Goal: Information Seeking & Learning: Learn about a topic

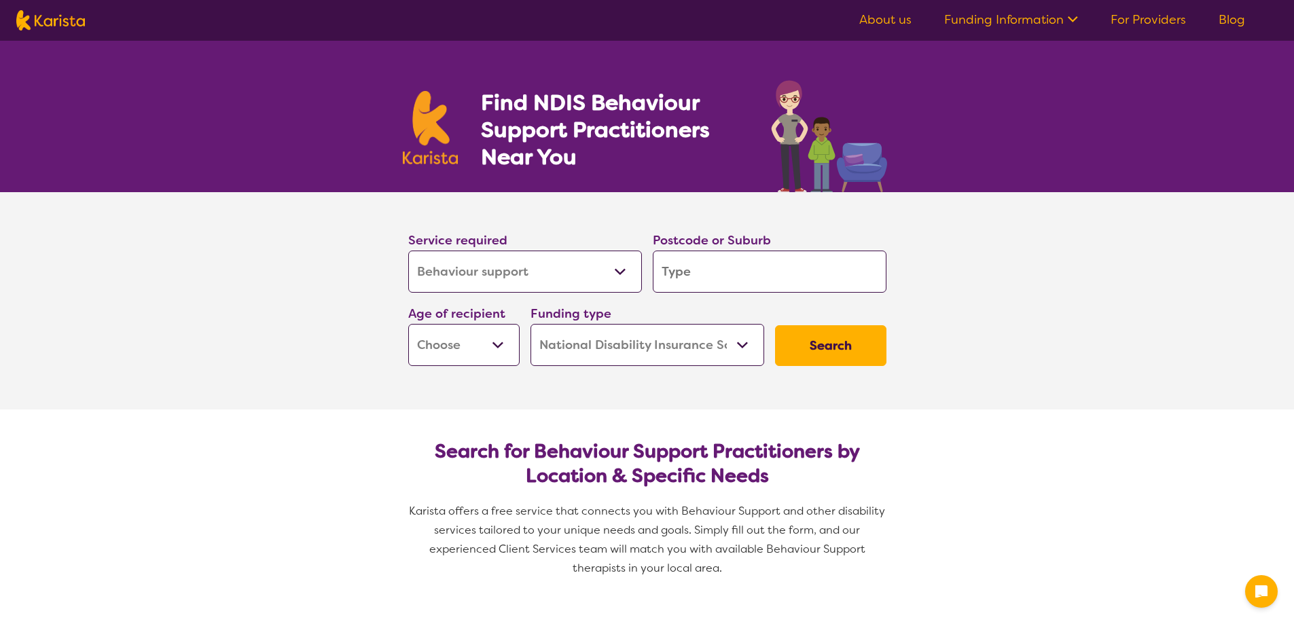
select select "Behaviour support"
select select "NDIS"
select select "Behaviour support"
select select "NDIS"
click at [757, 283] on input "search" at bounding box center [770, 272] width 234 height 42
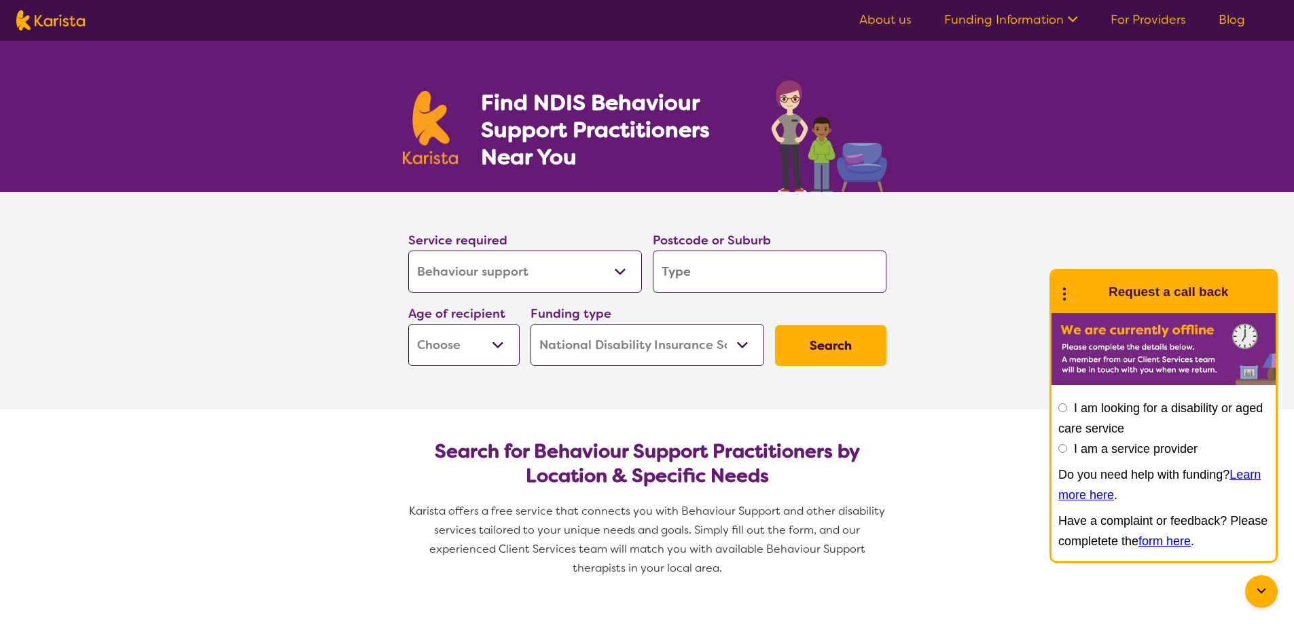
type input "6"
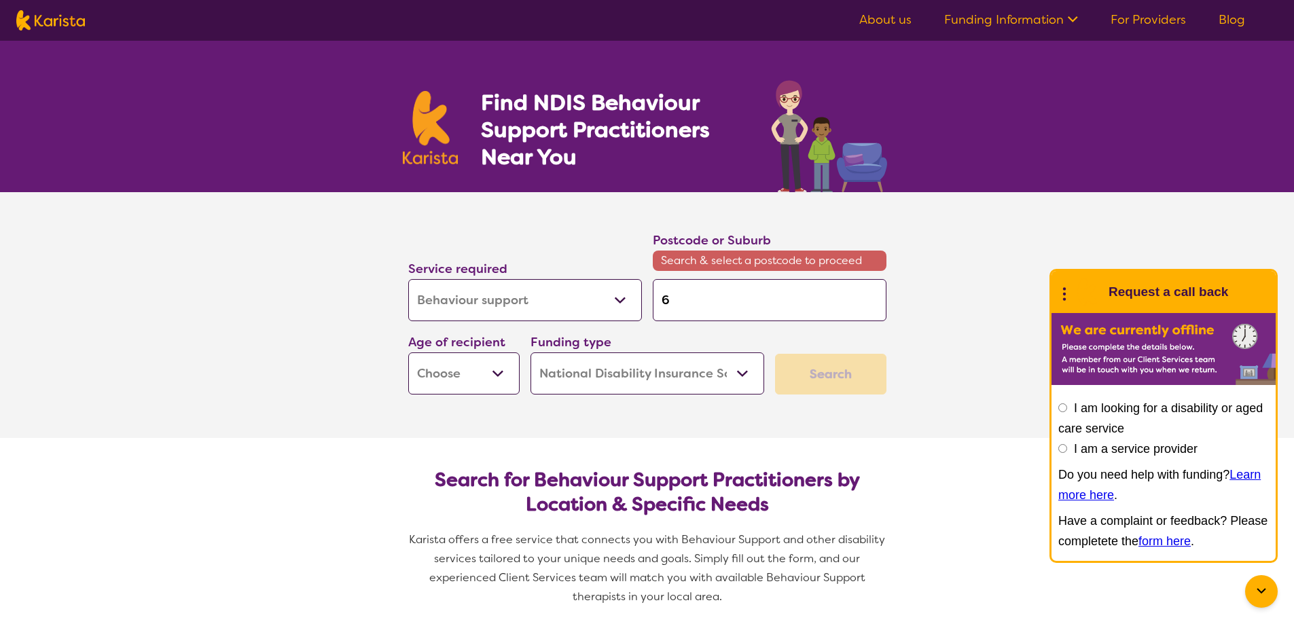
type input "60"
type input "606"
type input "6069"
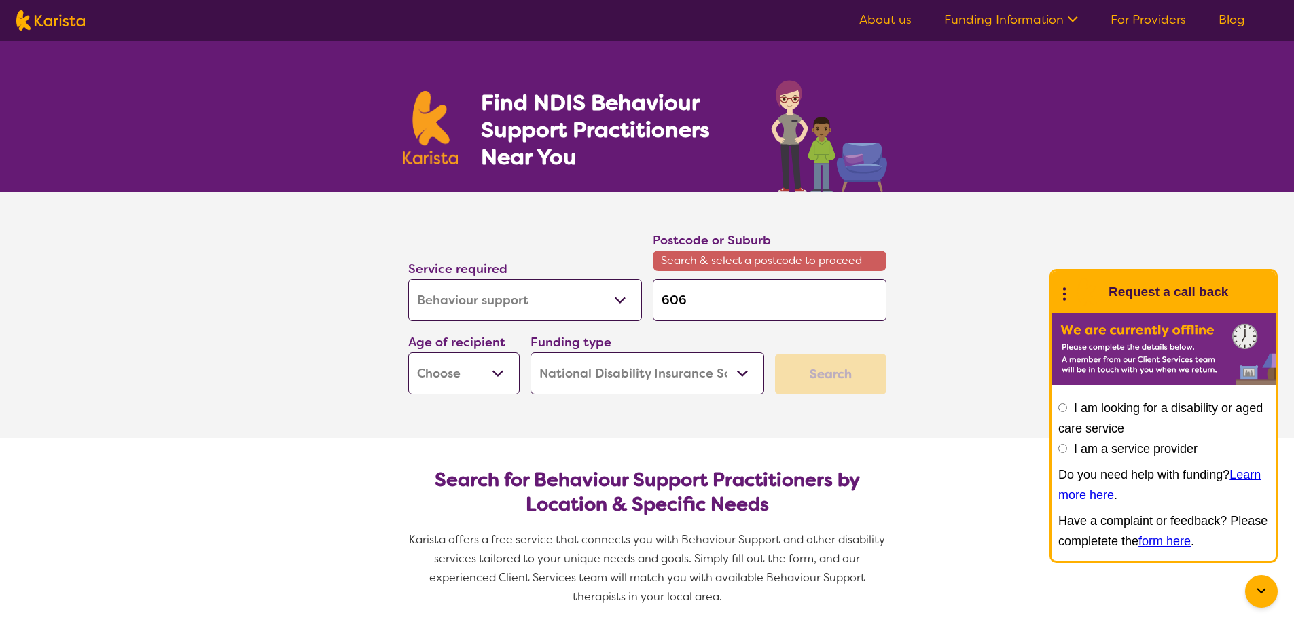
type input "6069"
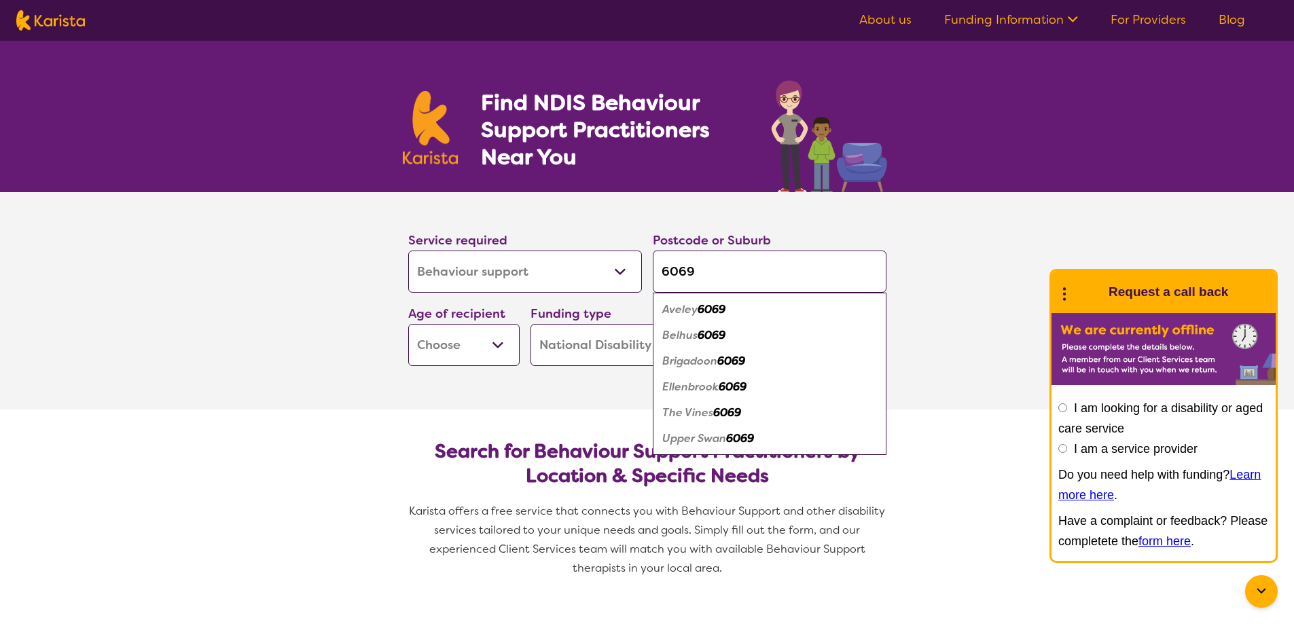
type input "6069"
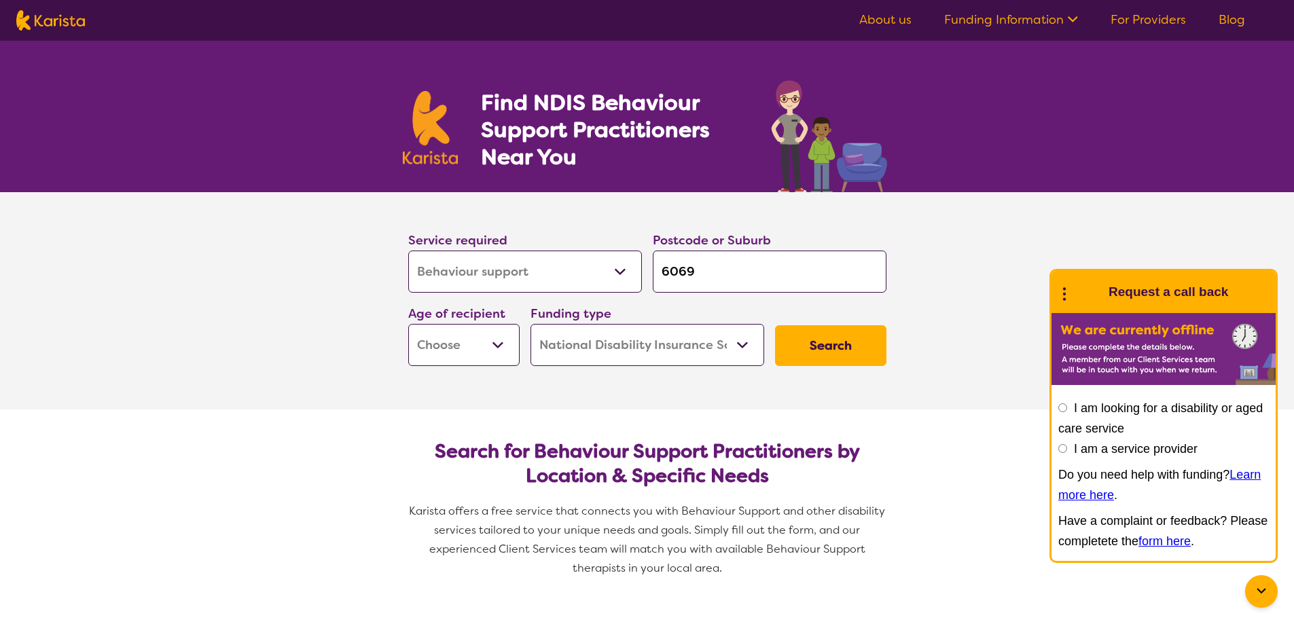
click at [490, 352] on select "Early Childhood - 0 to 9 Child - 10 to 11 Adolescent - 12 to 17 Adult - 18 to 6…" at bounding box center [463, 345] width 111 height 42
select select "EC"
click at [408, 324] on select "Early Childhood - 0 to 9 Child - 10 to 11 Adolescent - 12 to 17 Adult - 18 to 6…" at bounding box center [463, 345] width 111 height 42
select select "EC"
click at [841, 342] on button "Search" at bounding box center [830, 345] width 111 height 41
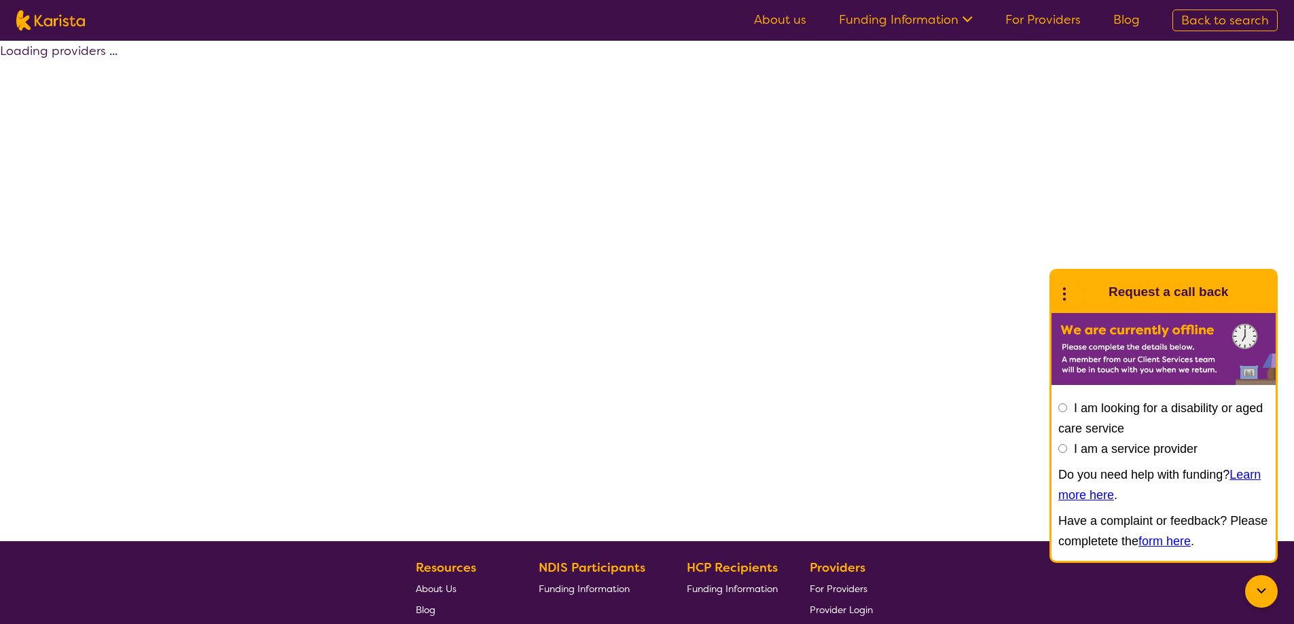
select select "by_score"
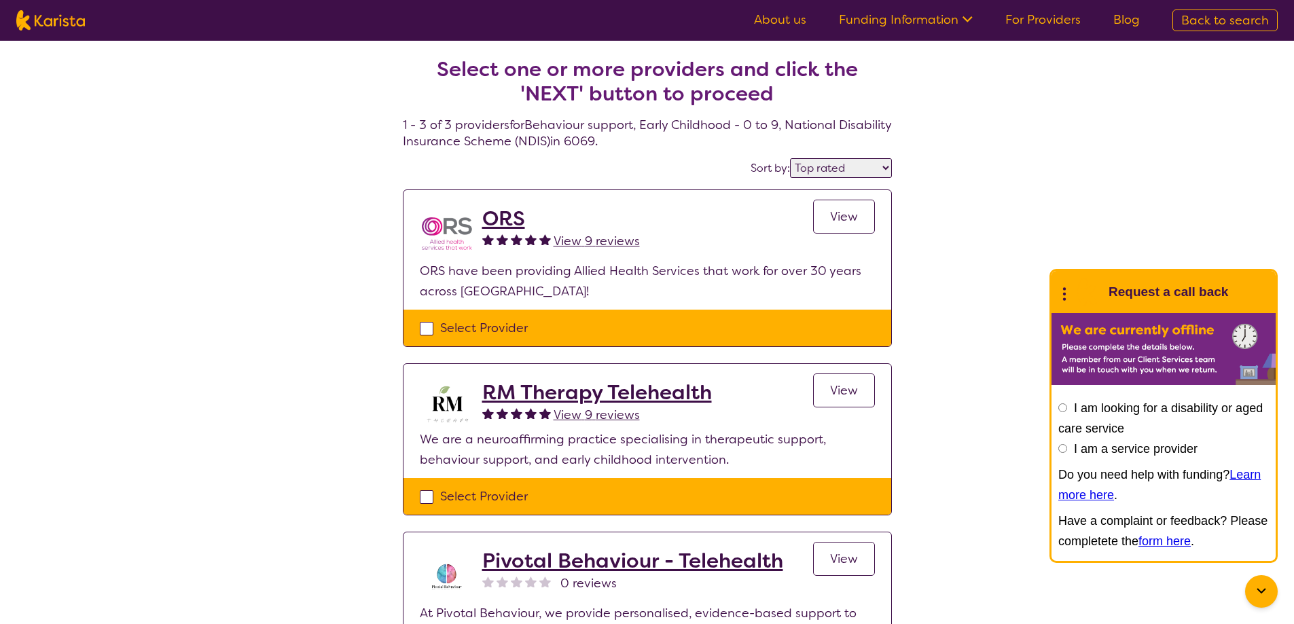
select select "Behaviour support"
select select "EC"
select select "NDIS"
select select "Behaviour support"
select select "EC"
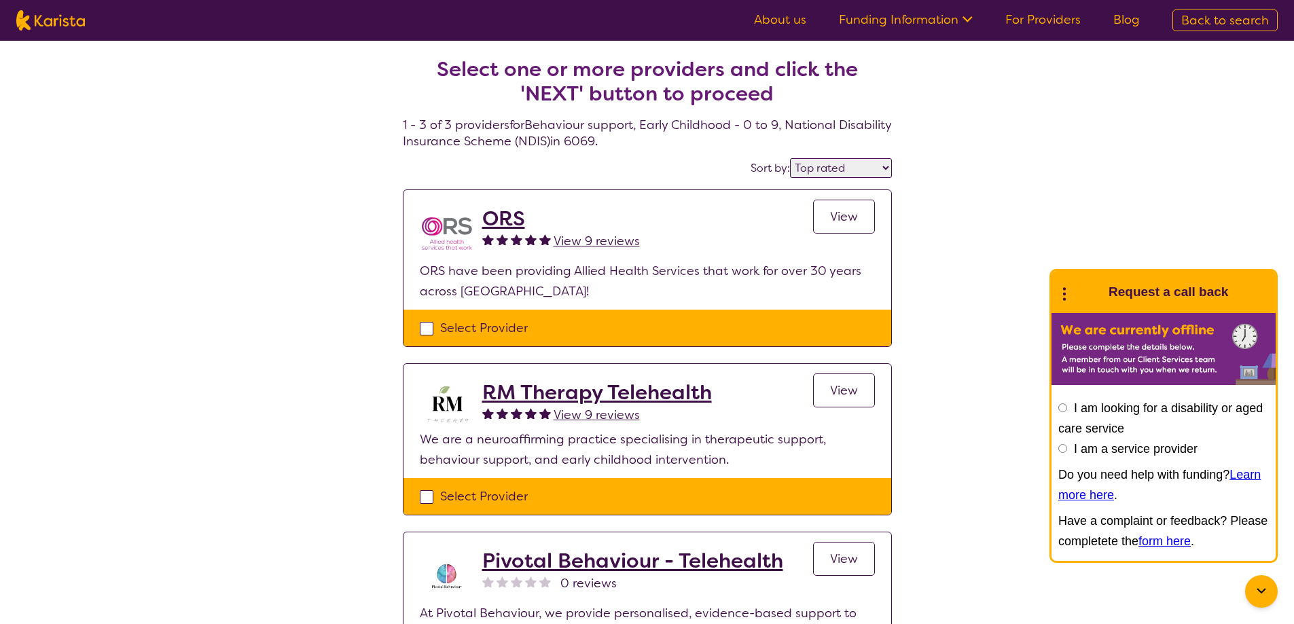
select select "NDIS"
